Goal: Task Accomplishment & Management: Use online tool/utility

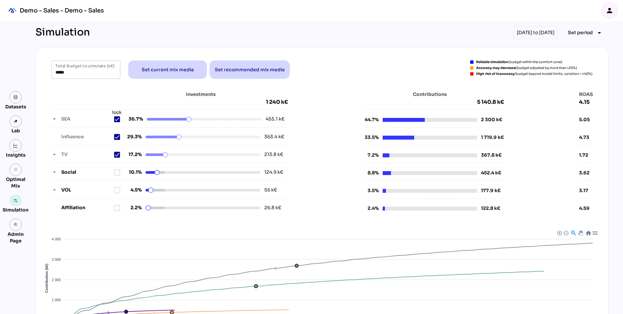
scroll to position [22, 0]
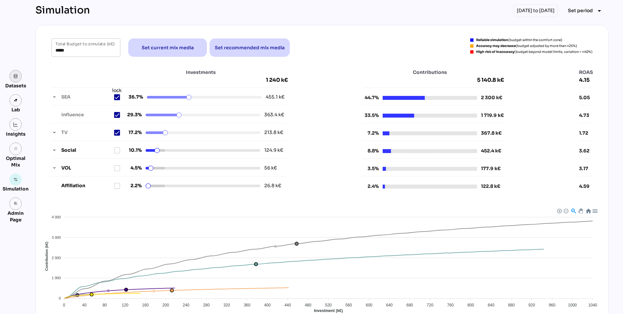
click at [18, 81] on link at bounding box center [16, 76] width 12 height 12
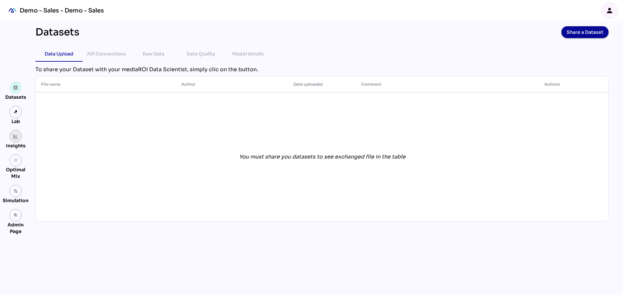
click at [15, 136] on img at bounding box center [15, 136] width 5 height 5
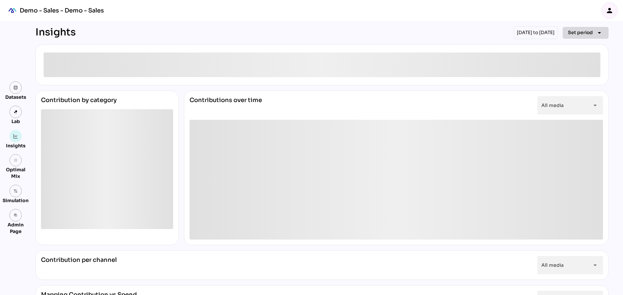
click at [580, 34] on span "Set period" at bounding box center [580, 33] width 25 height 8
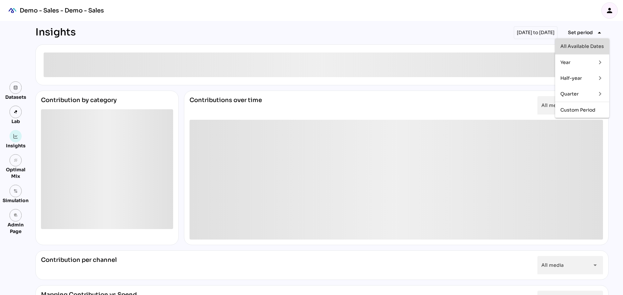
click at [570, 48] on div "All Available Dates" at bounding box center [583, 47] width 44 height 6
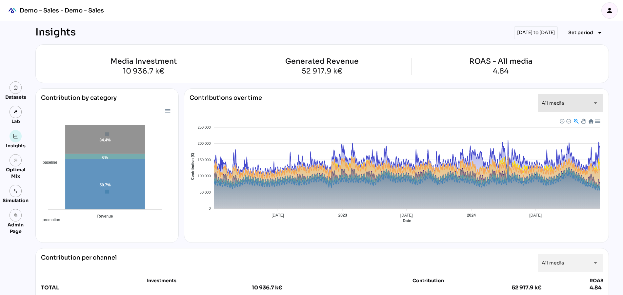
click at [562, 100] on span "All media" at bounding box center [553, 103] width 22 height 6
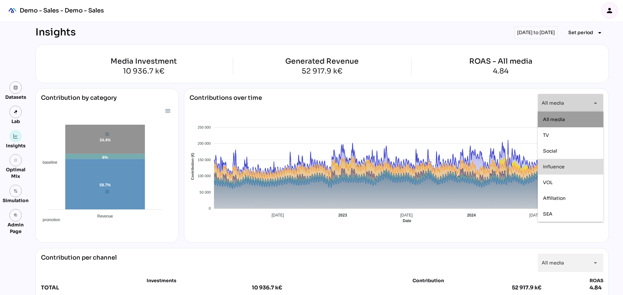
click at [435, 99] on div "Contributions over time All media ********* arrow_drop_down" at bounding box center [397, 106] width 414 height 24
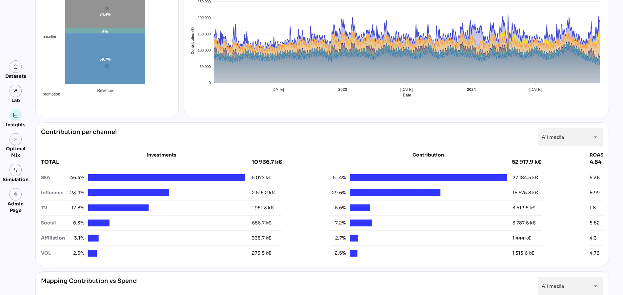
scroll to position [124, 0]
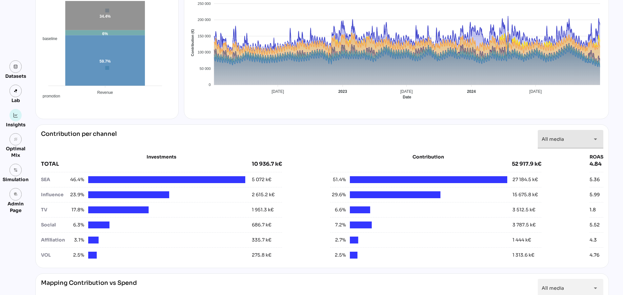
click at [573, 138] on div "All media *********" at bounding box center [565, 139] width 46 height 18
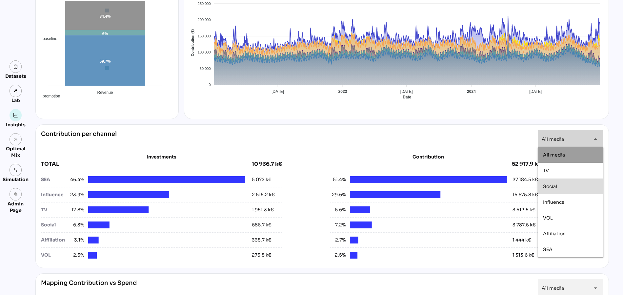
click at [562, 186] on div "Social" at bounding box center [570, 187] width 55 height 6
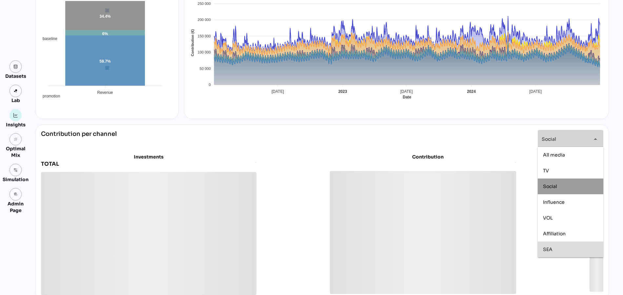
click at [554, 250] on div "SEA" at bounding box center [570, 250] width 55 height 6
type input "**********"
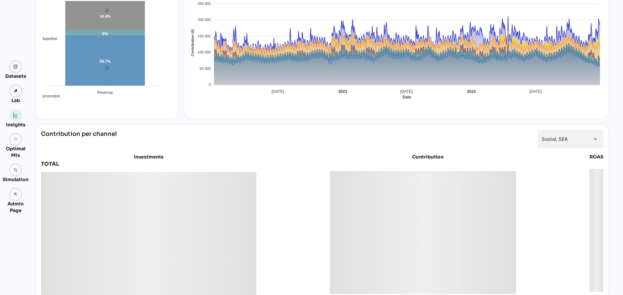
click at [289, 150] on div "Investments TOTAL Contribution ROAS" at bounding box center [322, 221] width 563 height 147
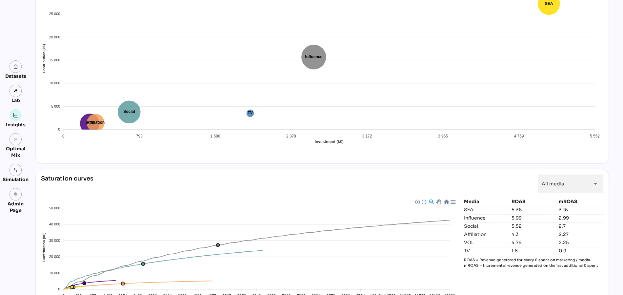
scroll to position [456, 0]
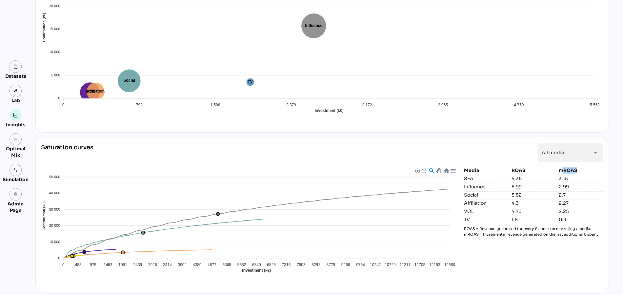
drag, startPoint x: 565, startPoint y: 168, endPoint x: 587, endPoint y: 168, distance: 22.3
click at [587, 168] on div "mROAS" at bounding box center [581, 170] width 45 height 7
click at [14, 139] on icon "grain" at bounding box center [15, 139] width 5 height 5
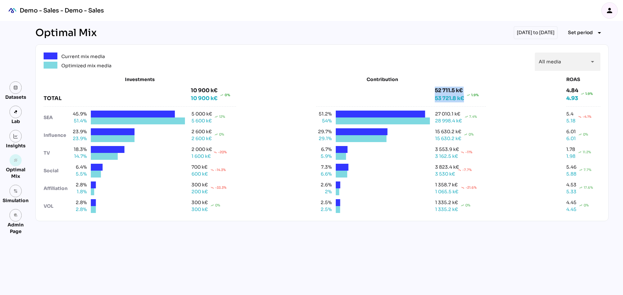
drag, startPoint x: 466, startPoint y: 100, endPoint x: 423, endPoint y: 100, distance: 43.6
click at [422, 100] on div "52 711.5 k€ 53 721.8 k€ trending_up 1.9%" at bounding box center [401, 95] width 170 height 16
click at [216, 99] on div "10 900 k€ trending_up 0%" at bounding box center [210, 98] width 39 height 8
click at [581, 32] on span "Set period" at bounding box center [580, 33] width 25 height 8
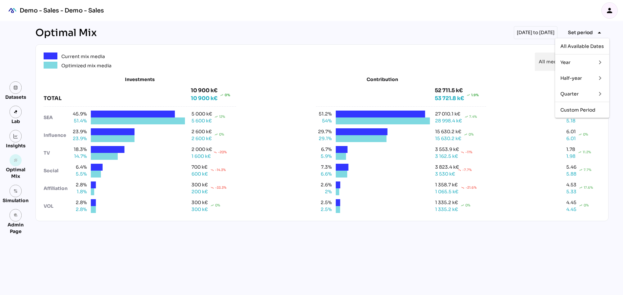
click at [568, 96] on div "Quarter" at bounding box center [576, 94] width 31 height 6
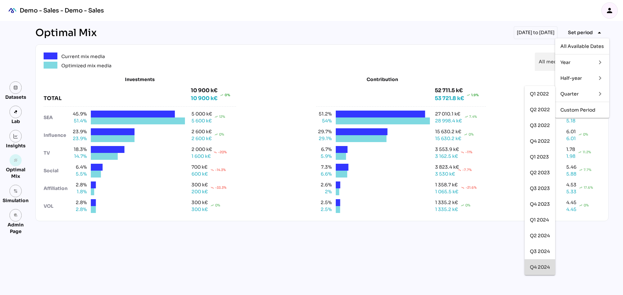
click at [539, 266] on div "Q4 2024" at bounding box center [540, 267] width 20 height 6
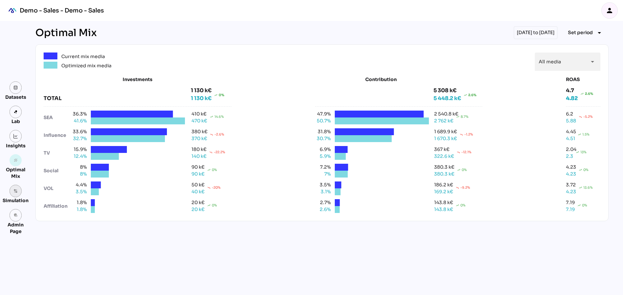
click at [17, 189] on img at bounding box center [15, 191] width 5 height 5
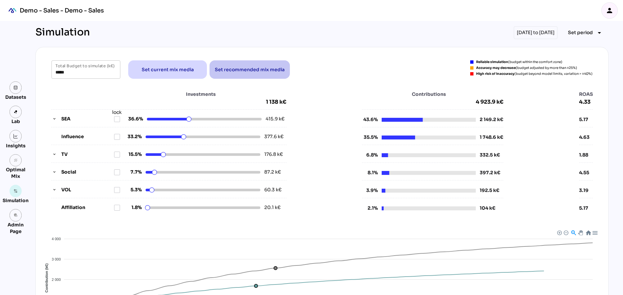
click at [240, 69] on span "Set recommended mix media" at bounding box center [250, 70] width 70 height 8
type input "*****"
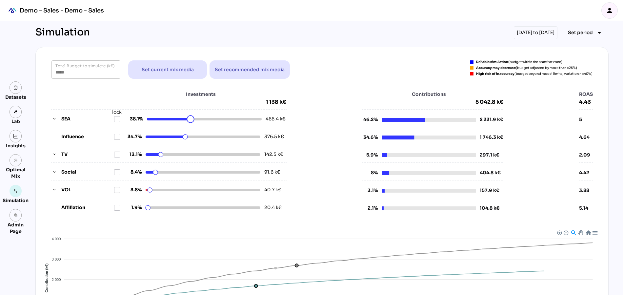
click at [191, 119] on html "Demo - Sales - Demo - Sales person Datasets Lab Insights grain Optimal Mix Simu…" at bounding box center [311, 214] width 623 height 429
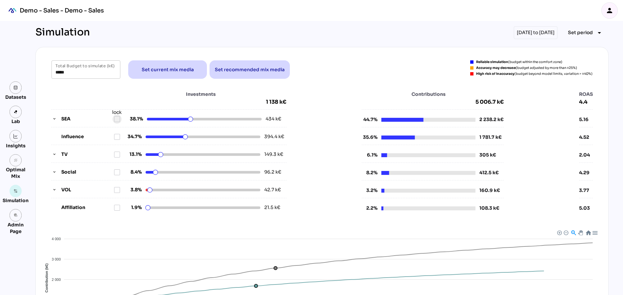
click at [119, 118] on icon at bounding box center [116, 118] width 5 height 5
click at [13, 162] on link "grain" at bounding box center [16, 160] width 12 height 12
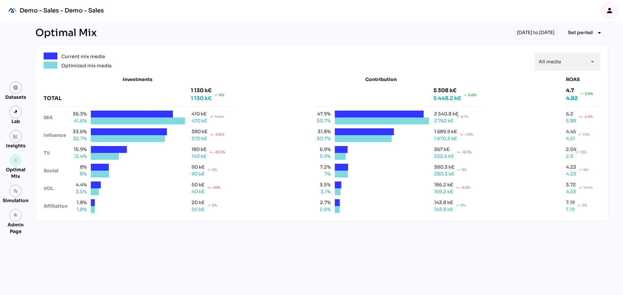
click at [14, 197] on div "Simulation" at bounding box center [16, 200] width 26 height 7
click at [15, 191] on img at bounding box center [15, 191] width 5 height 5
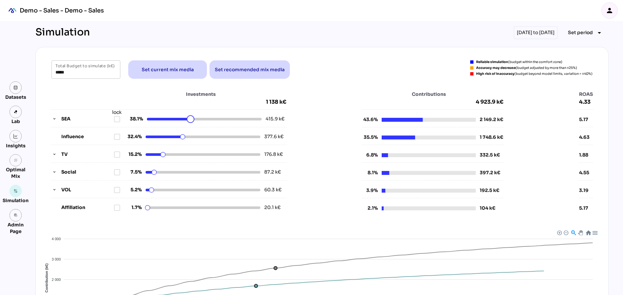
click at [191, 118] on html "Demo - Sales - Demo - Sales person Datasets Lab Insights grain Optimal Mix Simu…" at bounding box center [311, 214] width 623 height 429
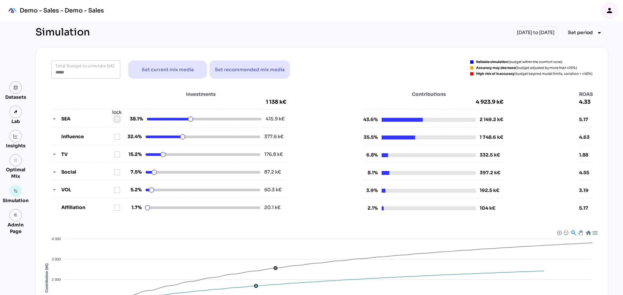
click at [116, 118] on icon at bounding box center [116, 118] width 5 height 5
click at [163, 155] on div at bounding box center [163, 155] width 8 height 8
click at [118, 154] on icon at bounding box center [116, 154] width 5 height 5
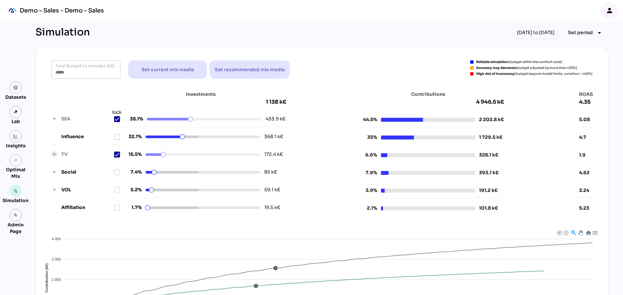
click at [54, 153] on icon "button" at bounding box center [54, 154] width 5 height 5
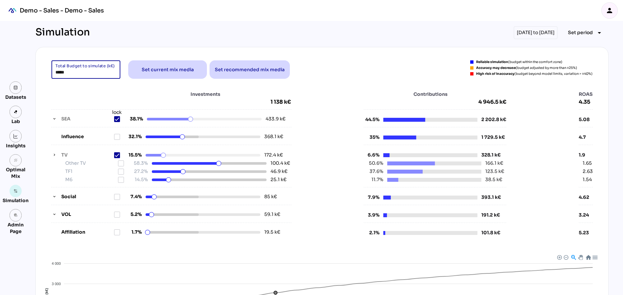
drag, startPoint x: 57, startPoint y: 73, endPoint x: 69, endPoint y: 73, distance: 11.8
click at [69, 73] on input "*****" at bounding box center [85, 69] width 61 height 18
click at [78, 89] on div "Investments 1 138 k€ SEA lock 38.1% 433.9 k€ Influence 32.1% 368.1 k€ TV 15.5% …" at bounding box center [322, 163] width 557 height 159
drag, startPoint x: 57, startPoint y: 74, endPoint x: 81, endPoint y: 74, distance: 23.6
click at [81, 74] on input "*****" at bounding box center [85, 69] width 61 height 18
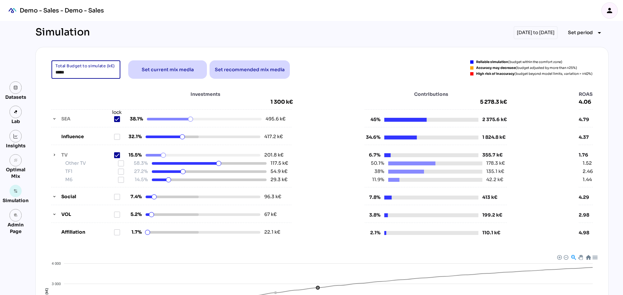
type input "*****"
click at [87, 91] on div "Investments 1 300 k€" at bounding box center [172, 98] width 242 height 14
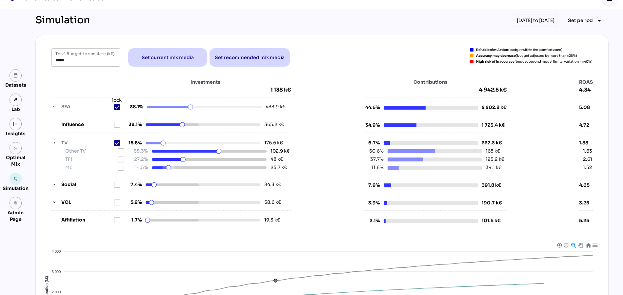
scroll to position [10, 0]
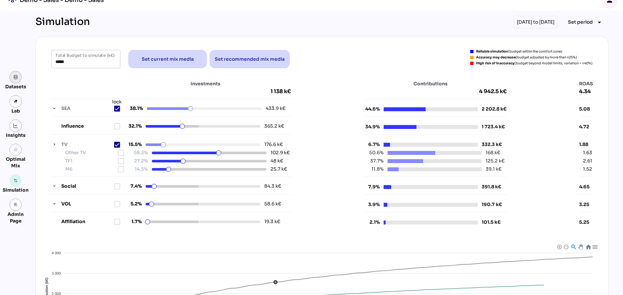
click at [15, 78] on img at bounding box center [15, 77] width 5 height 5
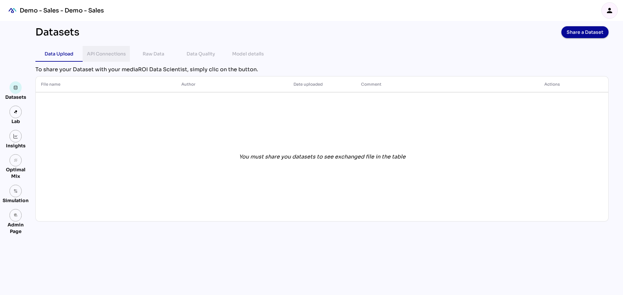
click at [112, 53] on div "API Connections" at bounding box center [106, 54] width 39 height 8
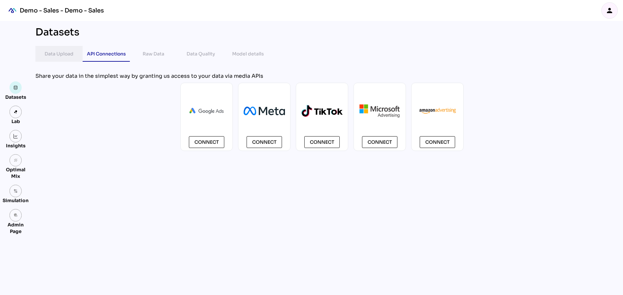
click at [63, 55] on div "Data Upload" at bounding box center [59, 54] width 29 height 8
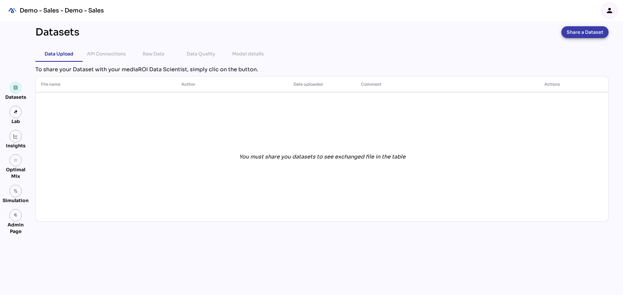
click at [587, 31] on span "Share a Dataset" at bounding box center [585, 32] width 37 height 9
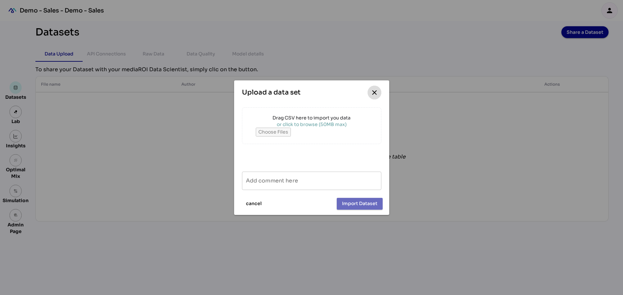
click at [372, 91] on icon "close" at bounding box center [375, 93] width 8 height 8
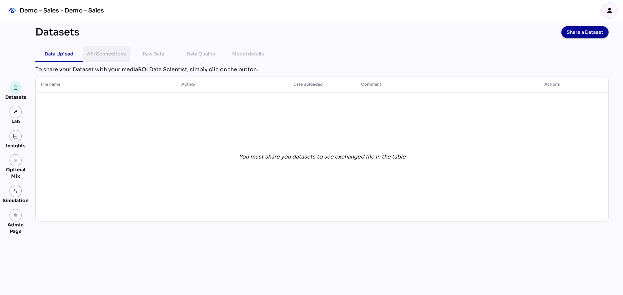
click at [119, 53] on div "API Connections" at bounding box center [106, 54] width 39 height 8
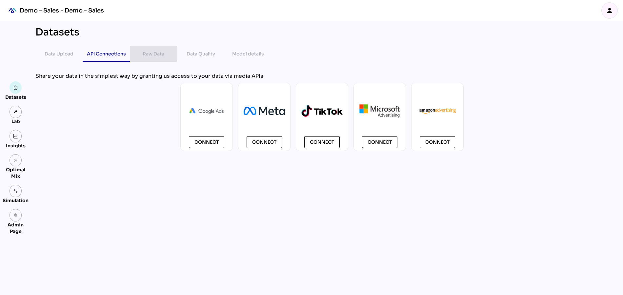
click at [150, 53] on div "Raw Data" at bounding box center [154, 54] width 22 height 8
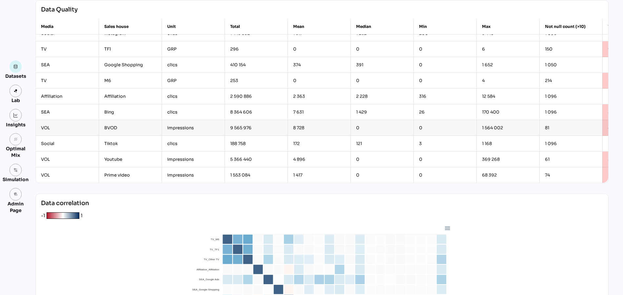
scroll to position [58, 0]
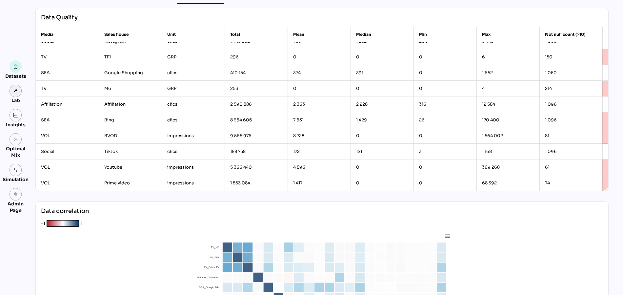
click at [16, 91] on img at bounding box center [15, 91] width 5 height 5
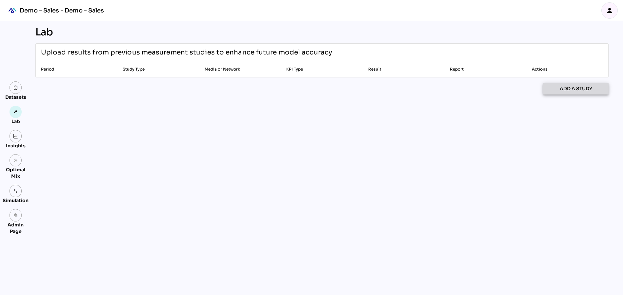
click at [569, 90] on span "Add a study" at bounding box center [576, 89] width 32 height 8
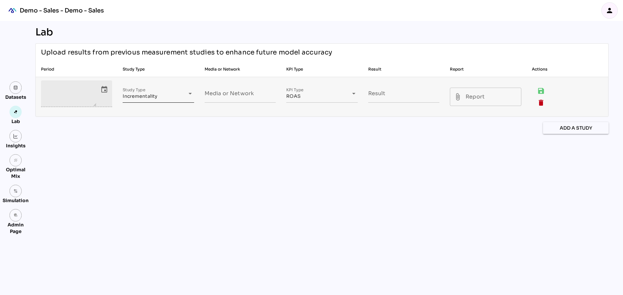
click at [143, 100] on div "**********" at bounding box center [152, 97] width 59 height 10
click at [149, 111] on span "Incrementality" at bounding box center [145, 110] width 34 height 6
click at [77, 96] on textarea "event" at bounding box center [70, 93] width 51 height 25
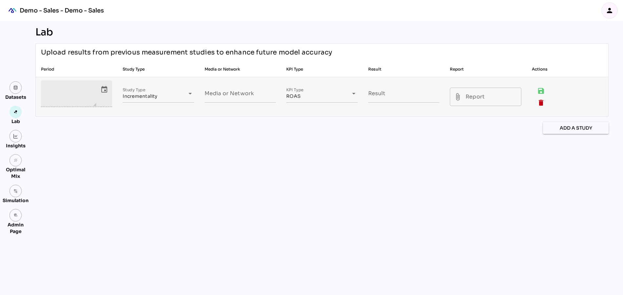
click at [102, 89] on icon "event" at bounding box center [104, 90] width 8 height 8
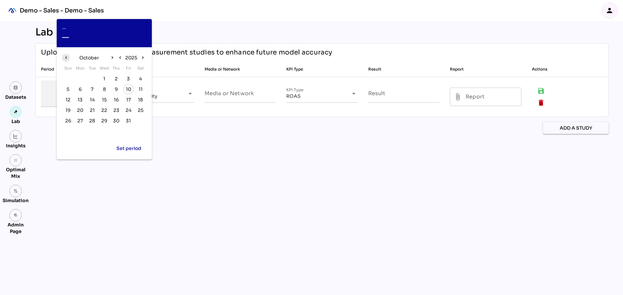
click at [65, 56] on icon "chevron_left" at bounding box center [66, 58] width 6 height 6
click at [93, 77] on span "1" at bounding box center [92, 78] width 7 height 7
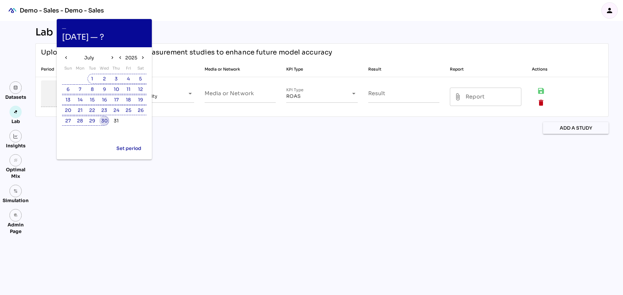
click at [105, 120] on span "30" at bounding box center [104, 120] width 6 height 7
type textarea "**********"
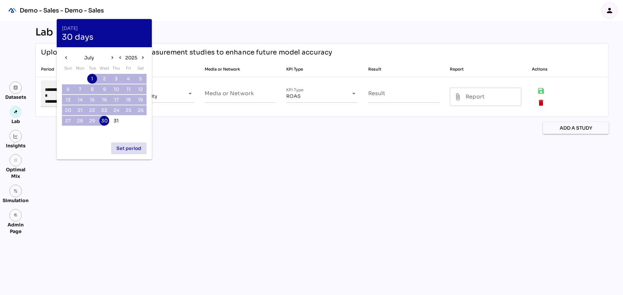
click at [130, 148] on span "Set period" at bounding box center [128, 148] width 25 height 8
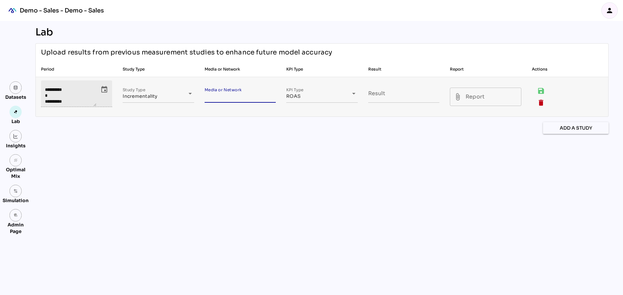
click at [233, 93] on input "Media or Network" at bounding box center [240, 93] width 71 height 18
type input "******"
click at [367, 96] on td "Result" at bounding box center [404, 96] width 82 height 39
click at [377, 96] on input "Result" at bounding box center [403, 93] width 71 height 18
type input "***"
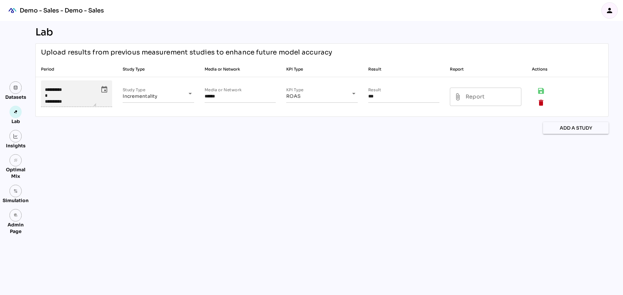
click at [396, 140] on div "**********" at bounding box center [322, 158] width 584 height 274
click at [479, 100] on input "attach_file Report" at bounding box center [491, 97] width 51 height 18
